Goal: Check status: Check status

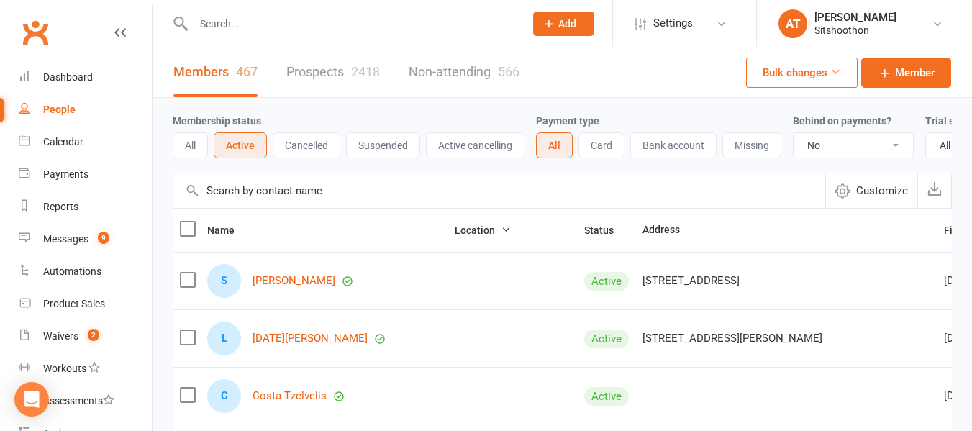
select select "false"
select select "100"
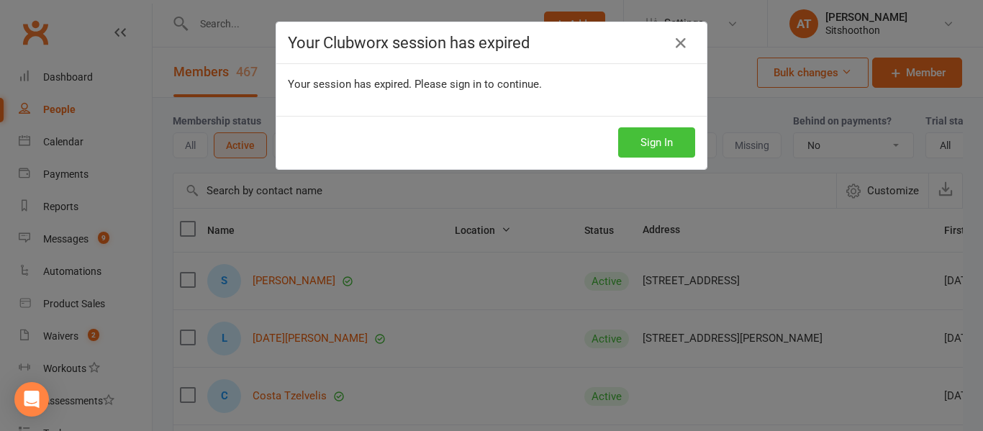
click at [635, 149] on button "Sign In" at bounding box center [656, 142] width 77 height 30
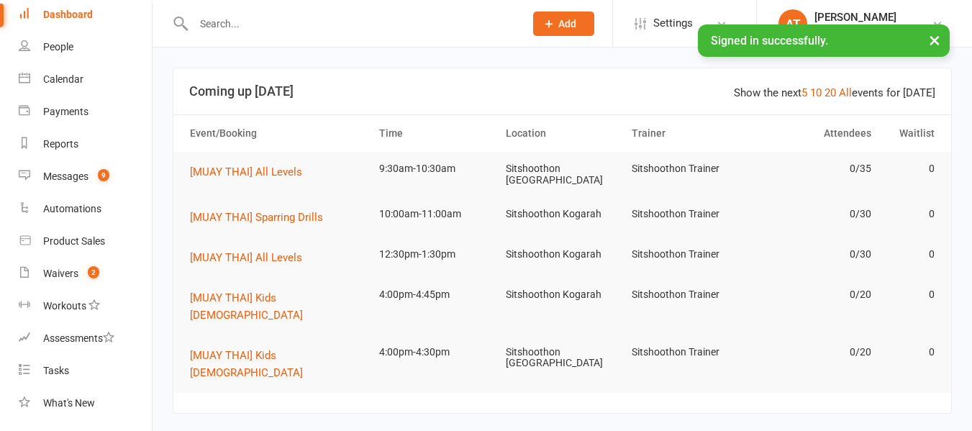
click at [243, 30] on input "text" at bounding box center [351, 24] width 325 height 20
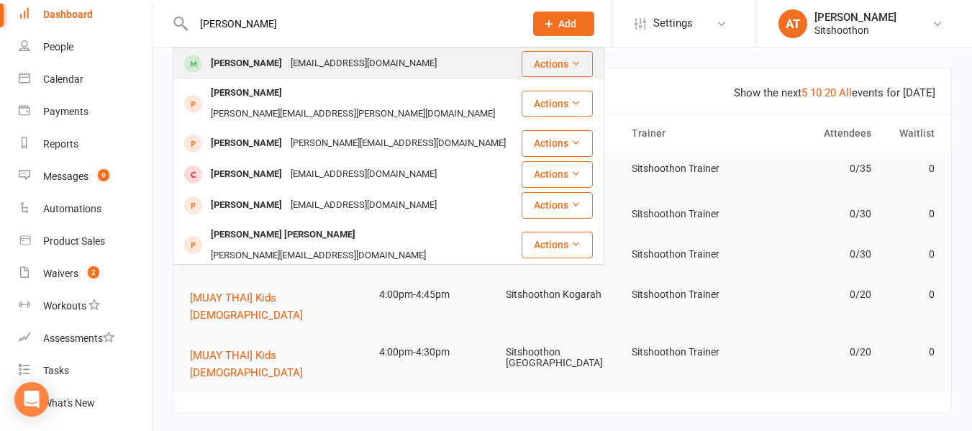
type input "brendon snee"
click at [240, 66] on div "brendon snee" at bounding box center [246, 63] width 80 height 21
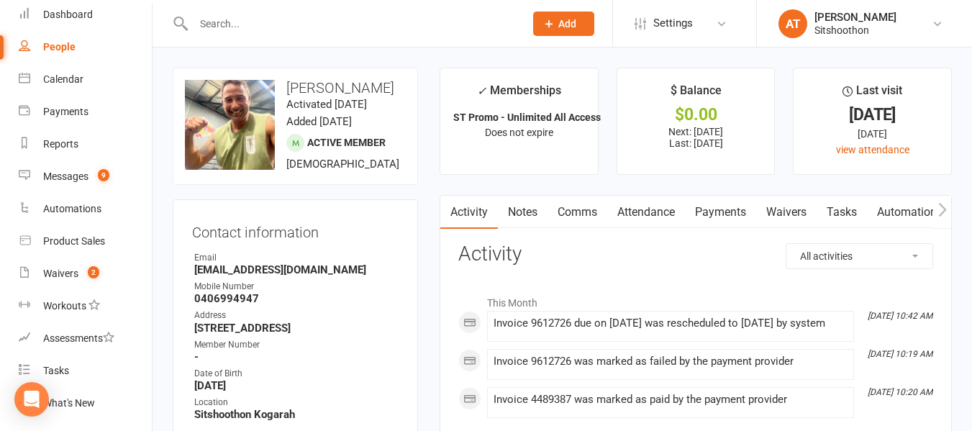
click at [714, 214] on link "Payments" at bounding box center [720, 212] width 71 height 33
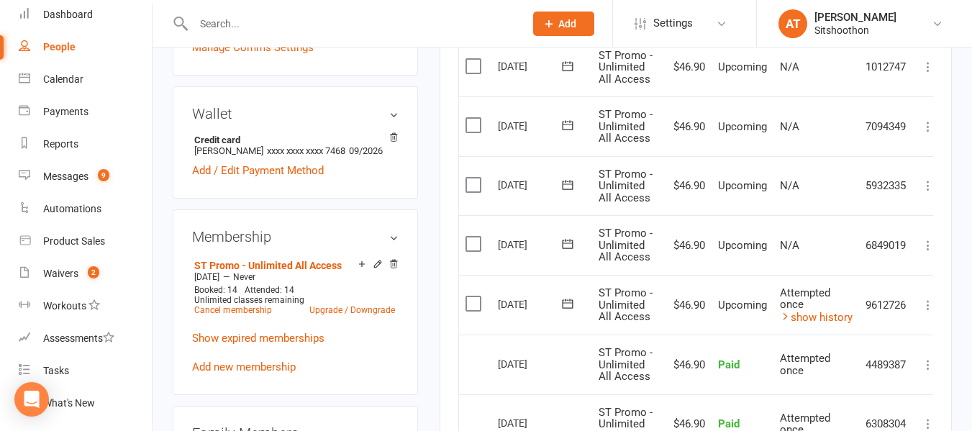
scroll to position [198, 0]
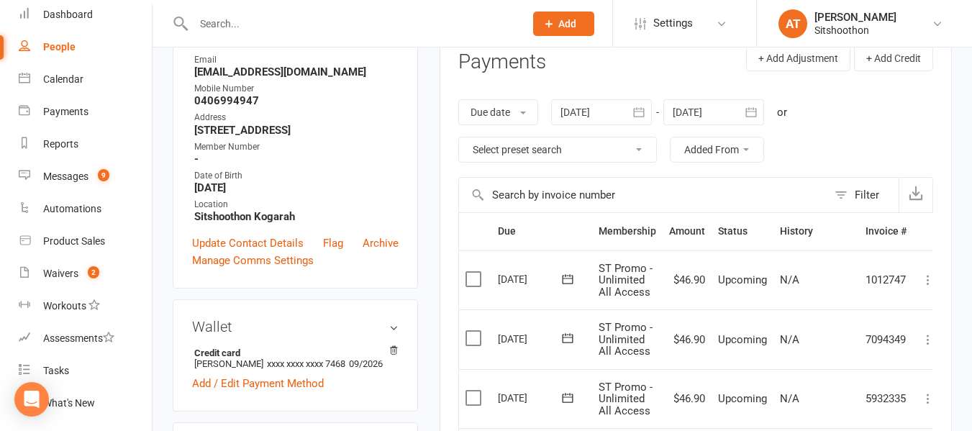
click at [577, 112] on div at bounding box center [601, 112] width 101 height 26
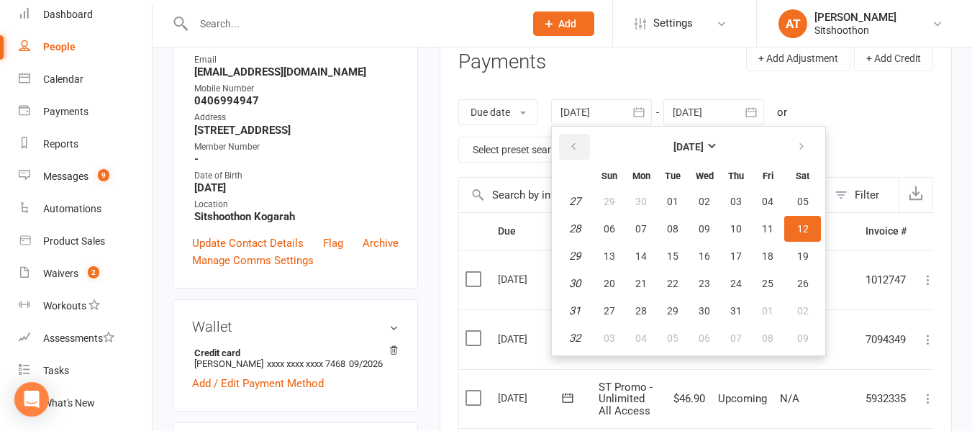
click at [566, 145] on button "button" at bounding box center [574, 147] width 31 height 26
click at [576, 150] on icon "button" at bounding box center [573, 147] width 10 height 12
click at [736, 198] on span "01" at bounding box center [736, 202] width 12 height 12
type input "01 May 2025"
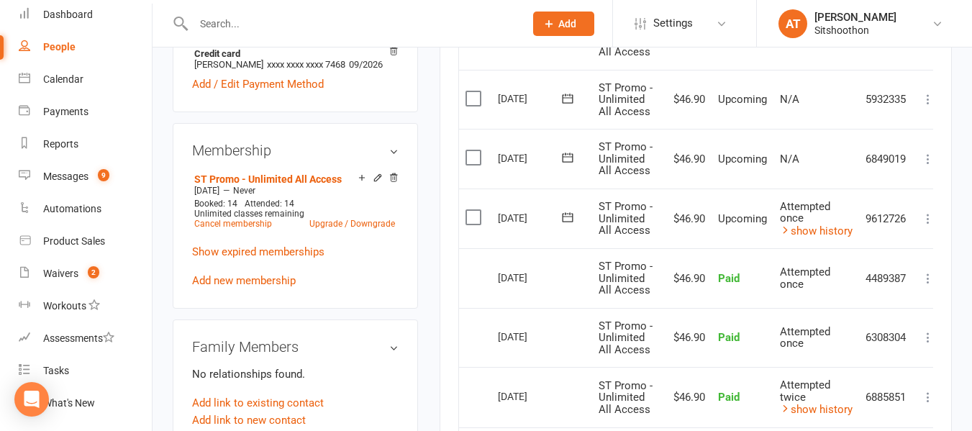
scroll to position [496, 0]
click at [803, 228] on link "show history" at bounding box center [816, 231] width 73 height 13
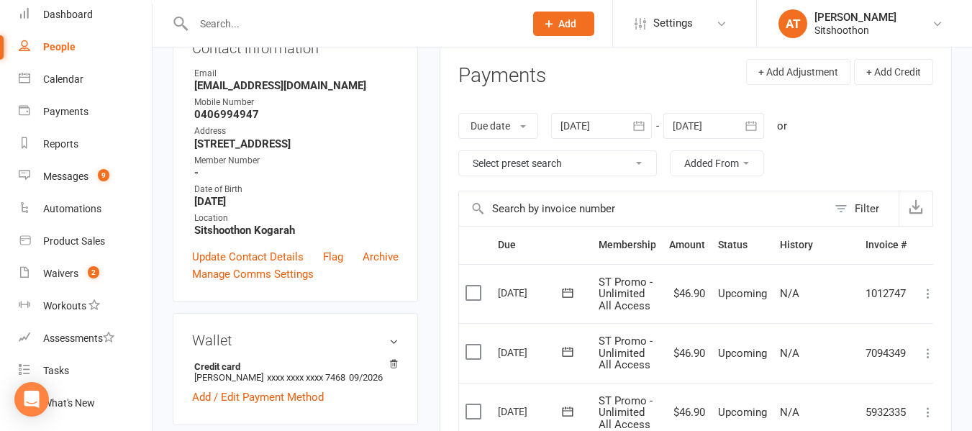
scroll to position [155, 0]
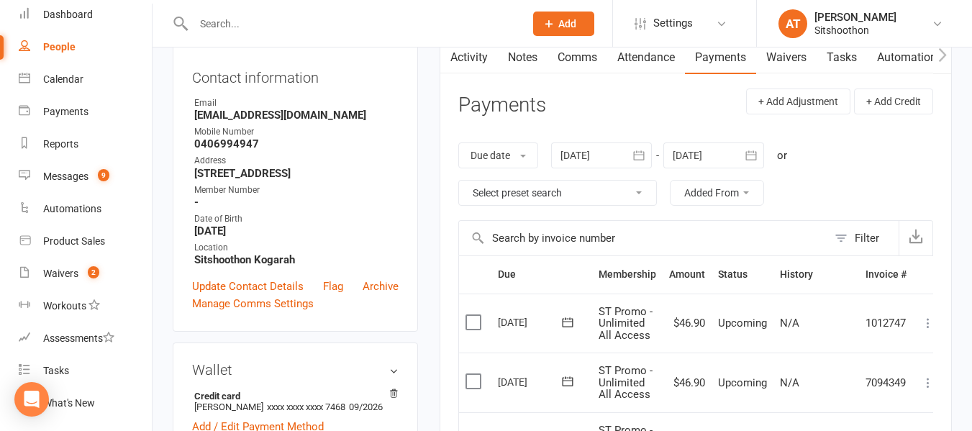
click at [214, 112] on strong "Brendonsnee@live.com" at bounding box center [296, 115] width 204 height 13
